Goal: Book appointment/travel/reservation

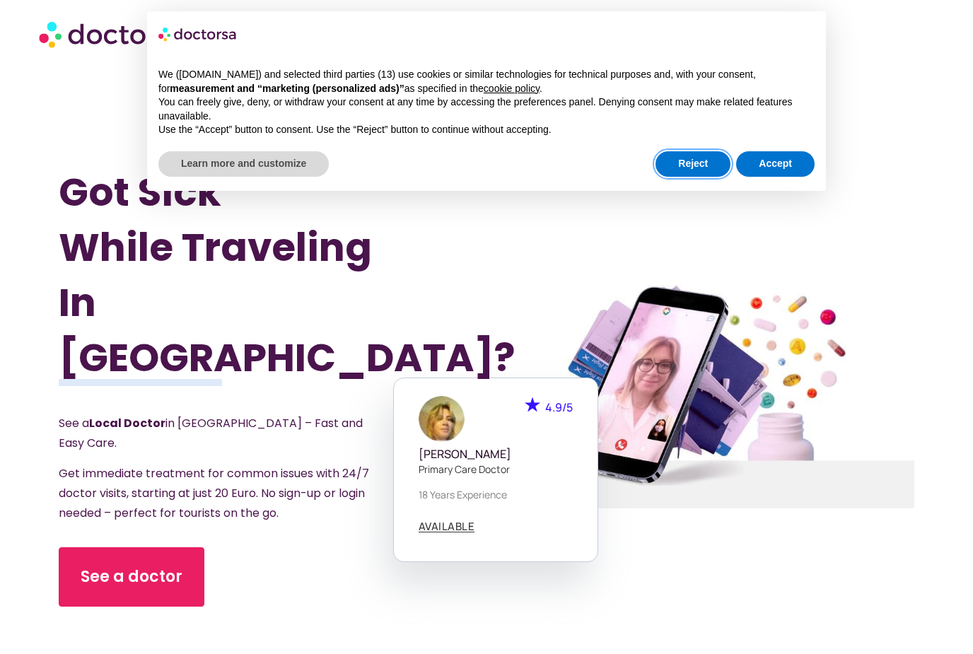
click at [703, 168] on button "Reject" at bounding box center [693, 163] width 75 height 25
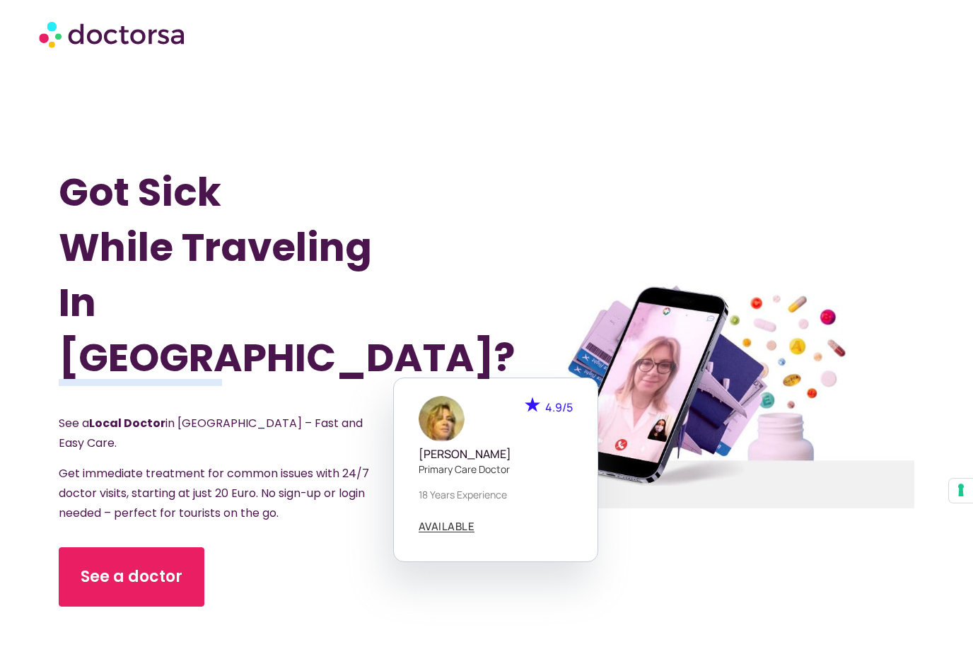
click at [141, 566] on span "See a doctor" at bounding box center [132, 577] width 102 height 23
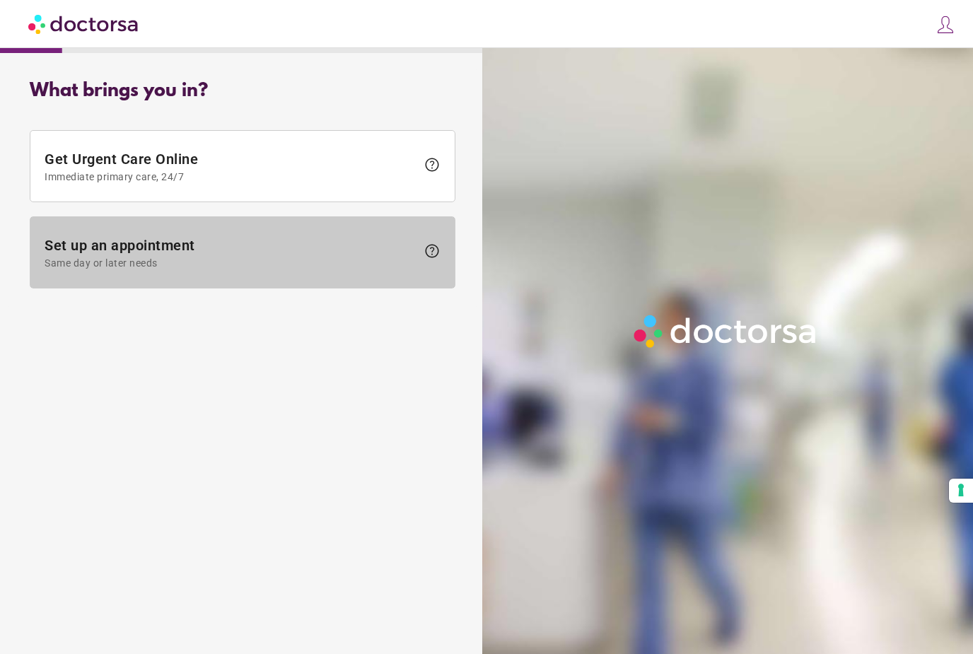
click at [410, 246] on span "Set up an appointment Same day or later needs" at bounding box center [231, 253] width 372 height 32
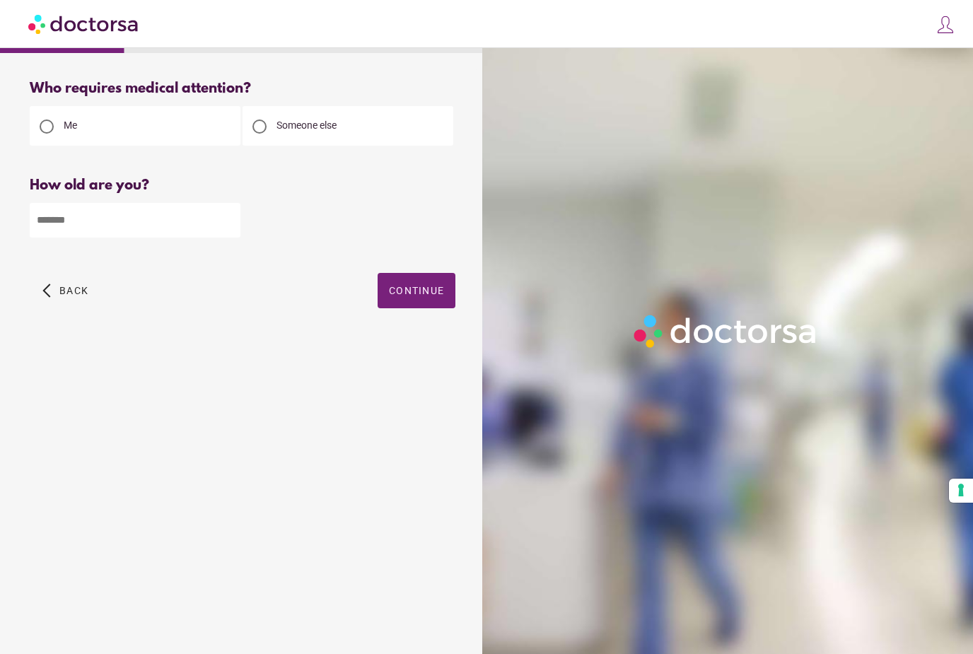
click at [204, 233] on input "number" at bounding box center [135, 220] width 211 height 35
type input "**"
click at [431, 303] on span "button" at bounding box center [417, 290] width 78 height 35
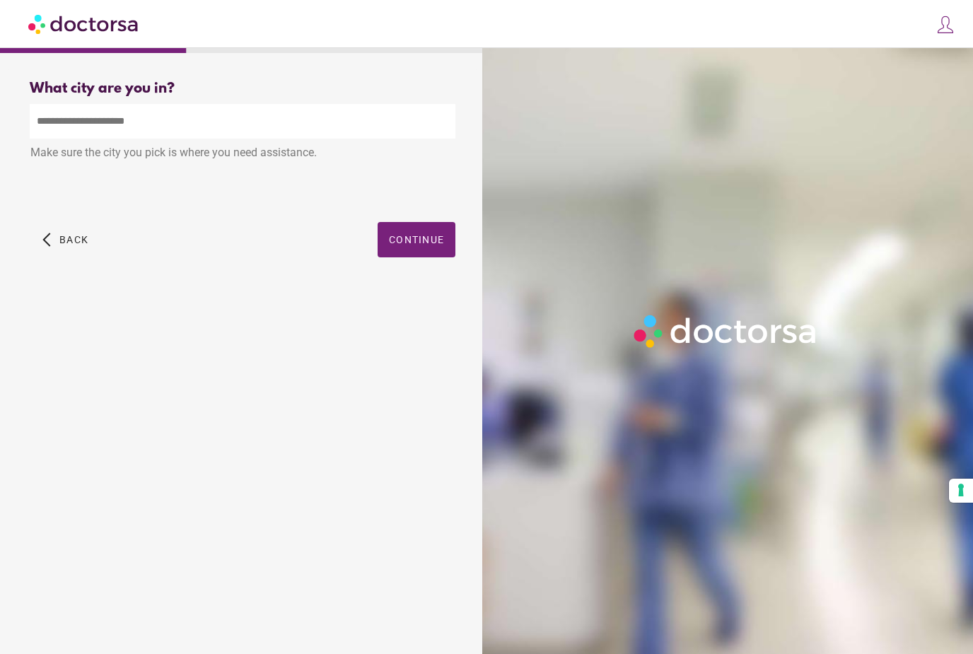
click at [299, 128] on input "text" at bounding box center [243, 121] width 426 height 35
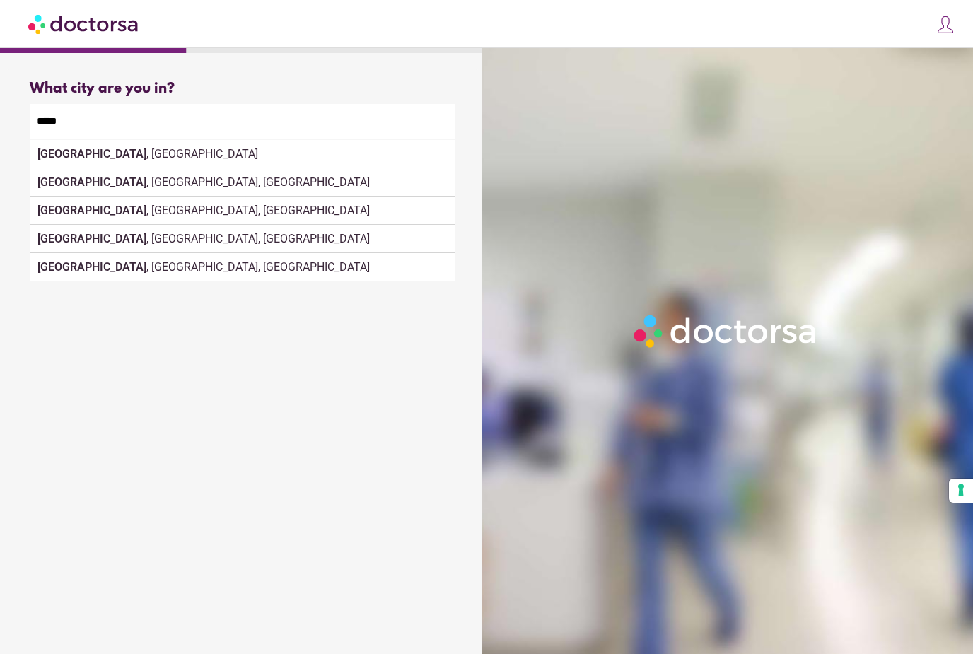
click at [321, 156] on div "[GEOGRAPHIC_DATA] , [GEOGRAPHIC_DATA]" at bounding box center [242, 154] width 424 height 28
type input "**********"
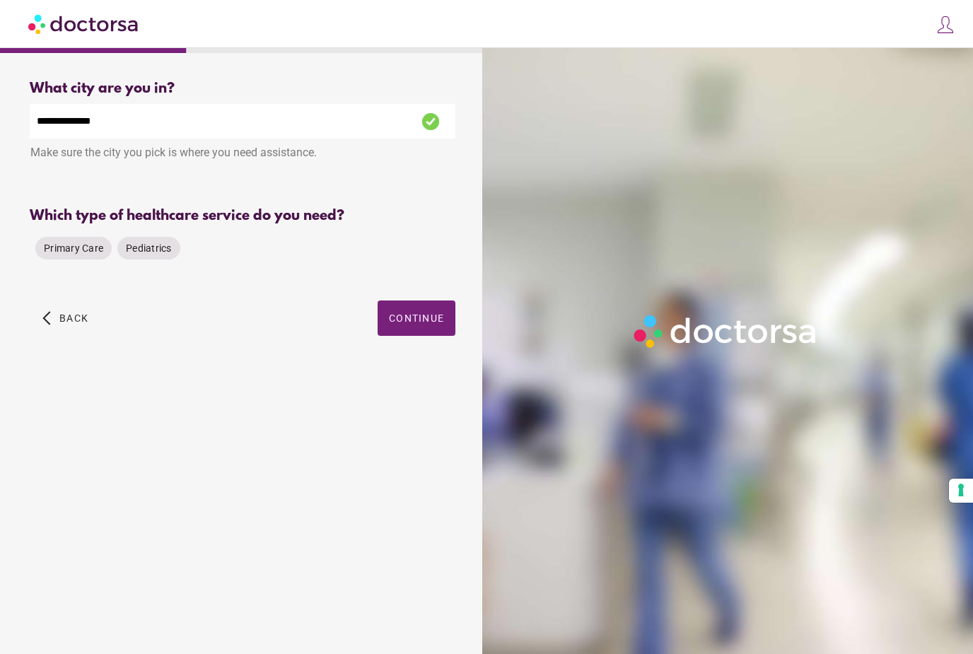
click at [86, 243] on span "Primary Care" at bounding box center [73, 248] width 59 height 11
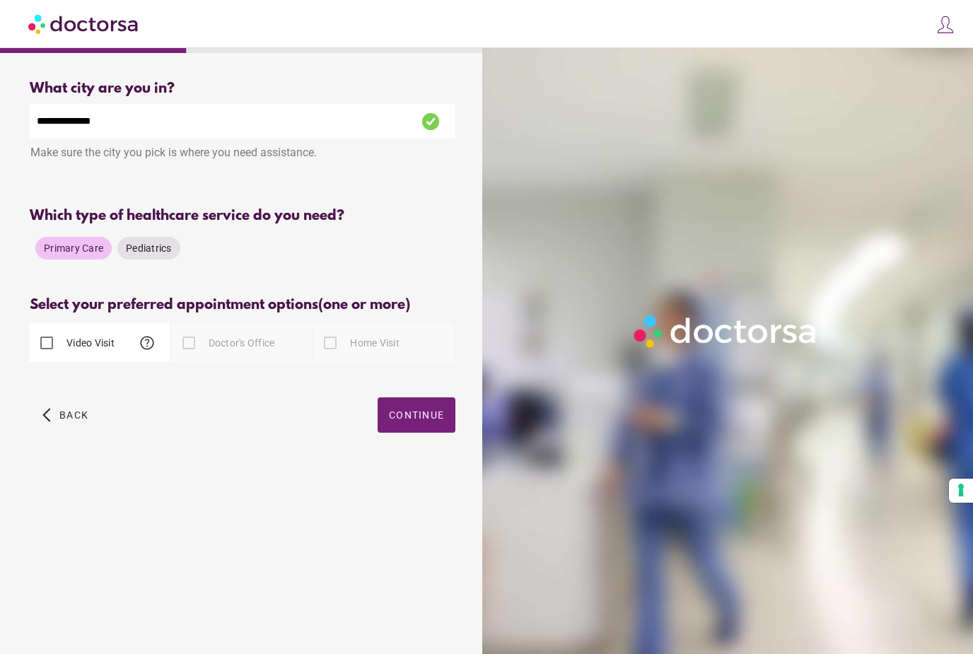
click at [199, 342] on div at bounding box center [189, 343] width 28 height 28
click at [419, 410] on span "Continue" at bounding box center [416, 415] width 55 height 11
